Goal: Task Accomplishment & Management: Use online tool/utility

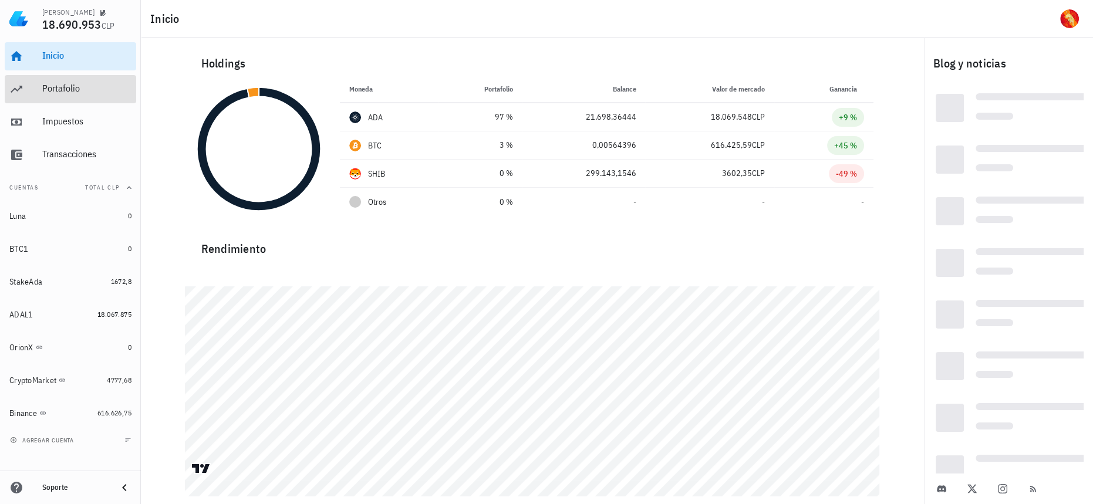
click at [103, 89] on div "Portafolio" at bounding box center [86, 88] width 89 height 11
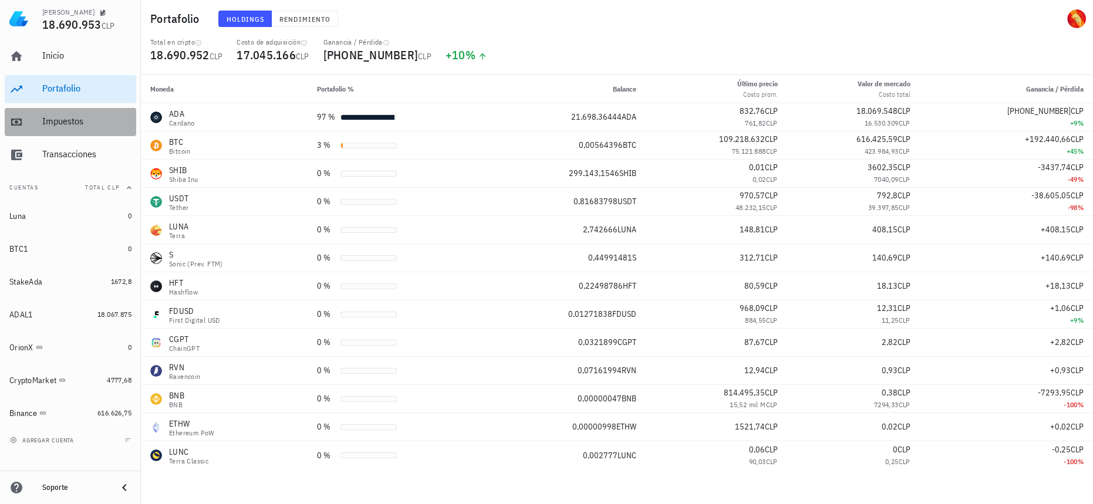
click at [82, 117] on div "Impuestos" at bounding box center [86, 121] width 89 height 11
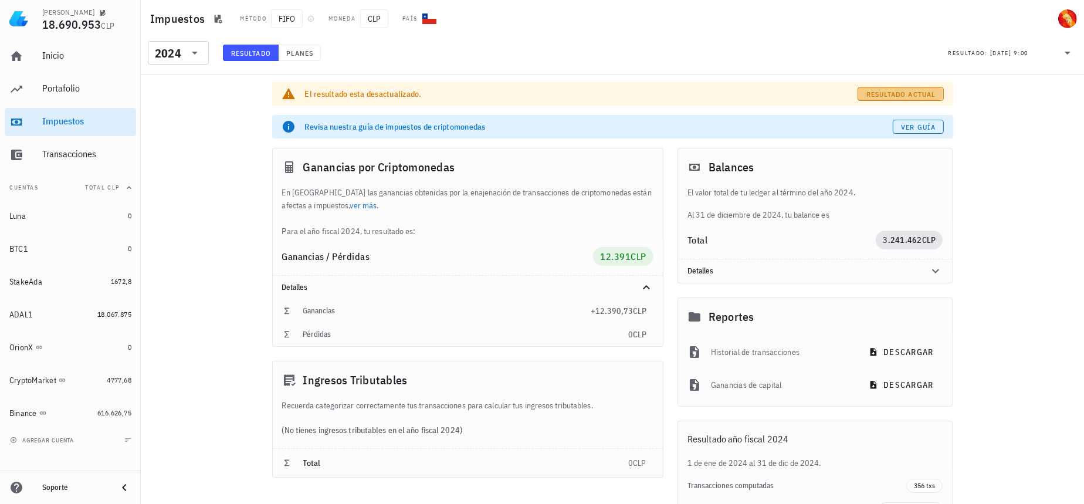
click at [900, 89] on button "Resultado actual" at bounding box center [901, 94] width 86 height 14
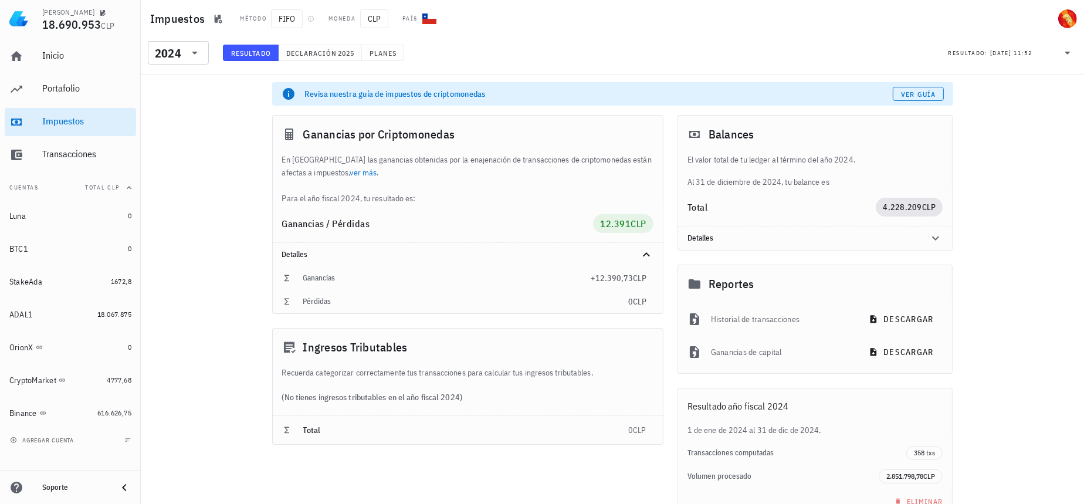
click at [177, 64] on div "​ 2024" at bounding box center [179, 56] width 73 height 31
click at [188, 57] on icon at bounding box center [195, 53] width 14 height 14
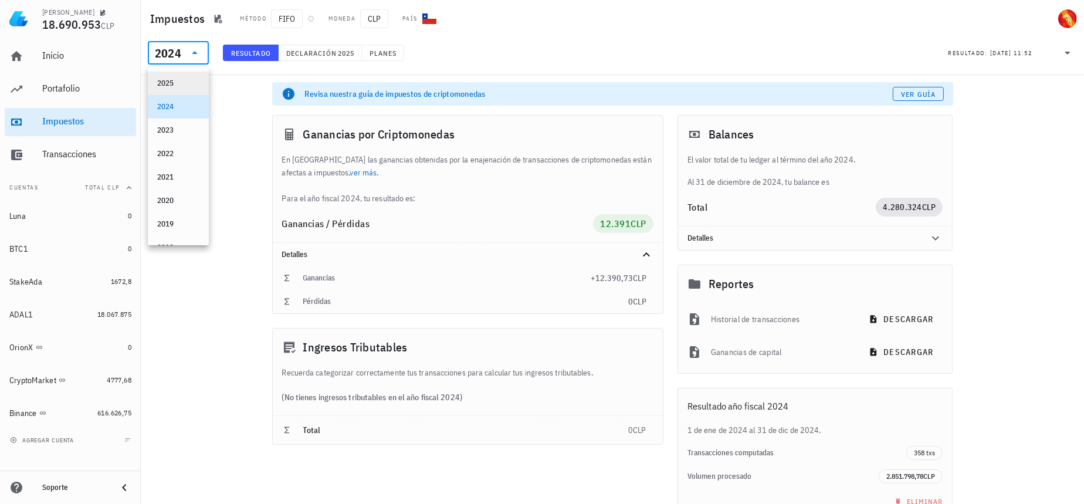
click at [177, 80] on div "2025" at bounding box center [178, 83] width 42 height 9
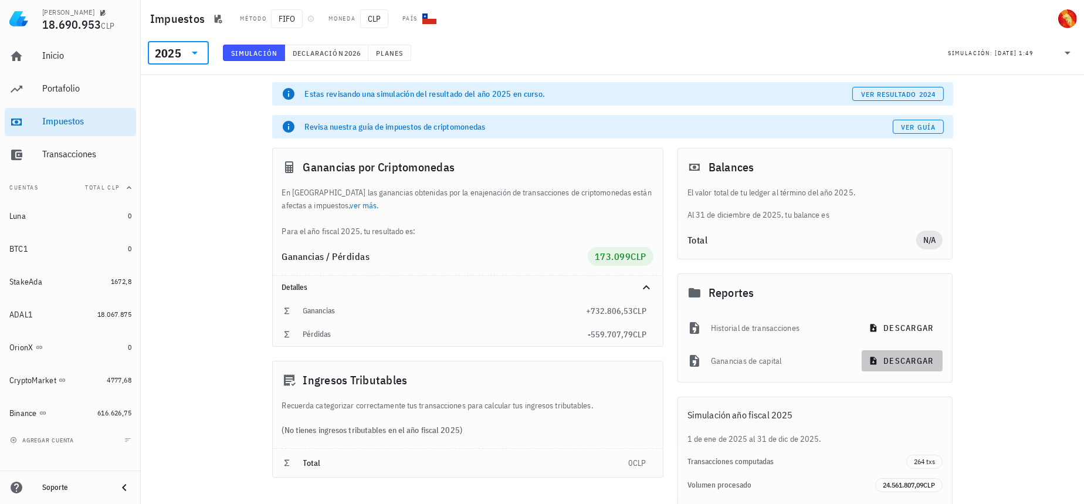
click at [904, 364] on span "descargar" at bounding box center [902, 361] width 62 height 11
